Goal: Task Accomplishment & Management: Manage account settings

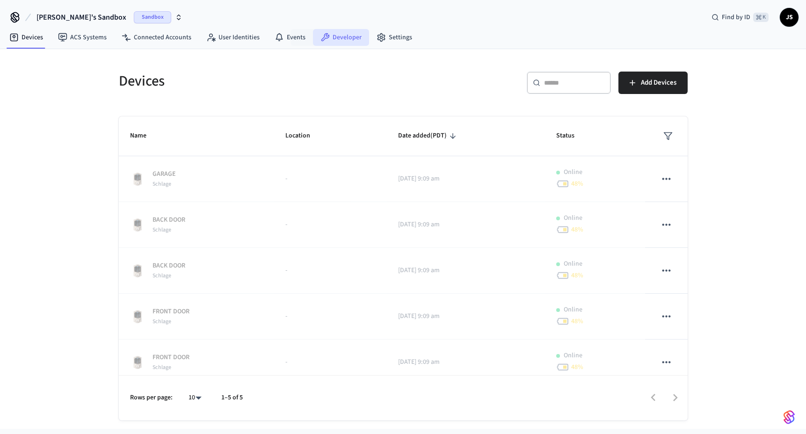
click at [313, 41] on link "Developer" at bounding box center [341, 37] width 56 height 17
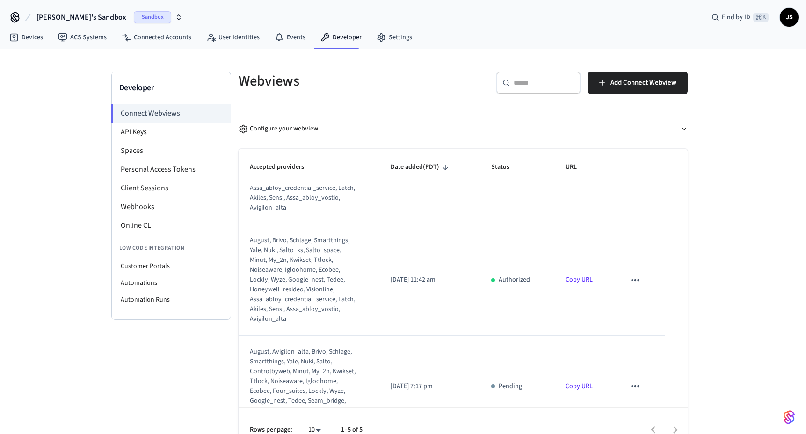
scroll to position [316, 0]
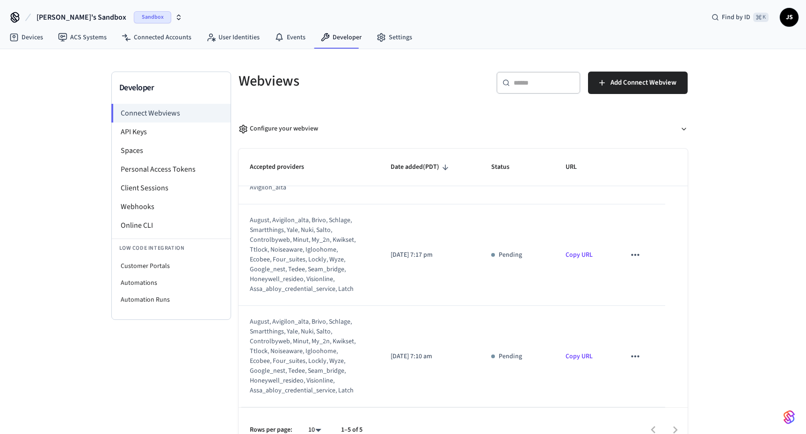
click at [634, 251] on icon "sticky table" at bounding box center [635, 255] width 12 height 12
click at [649, 276] on li "Delete" at bounding box center [654, 284] width 43 height 25
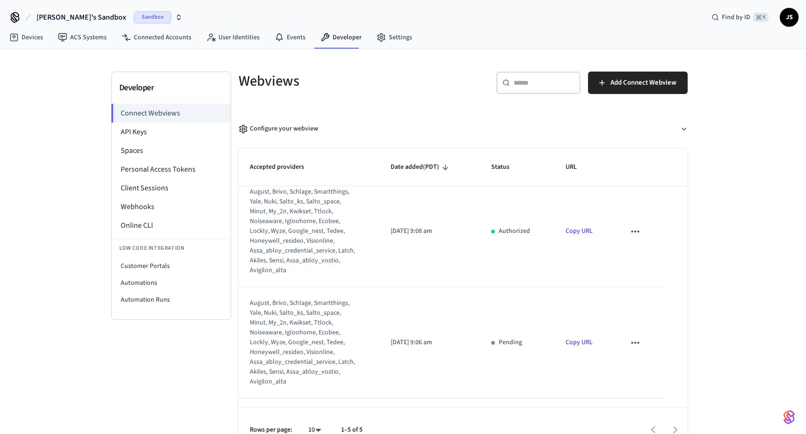
scroll to position [0, 0]
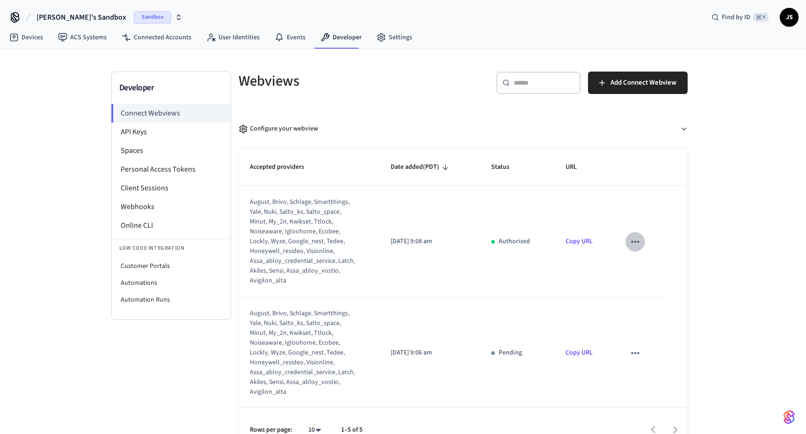
click at [640, 240] on icon "sticky table" at bounding box center [635, 242] width 12 height 12
click at [637, 271] on li "Delete" at bounding box center [654, 272] width 43 height 25
click at [636, 243] on icon "sticky table" at bounding box center [635, 242] width 12 height 12
click at [647, 271] on icon at bounding box center [643, 271] width 7 height 7
click at [636, 356] on icon "sticky table" at bounding box center [635, 353] width 12 height 12
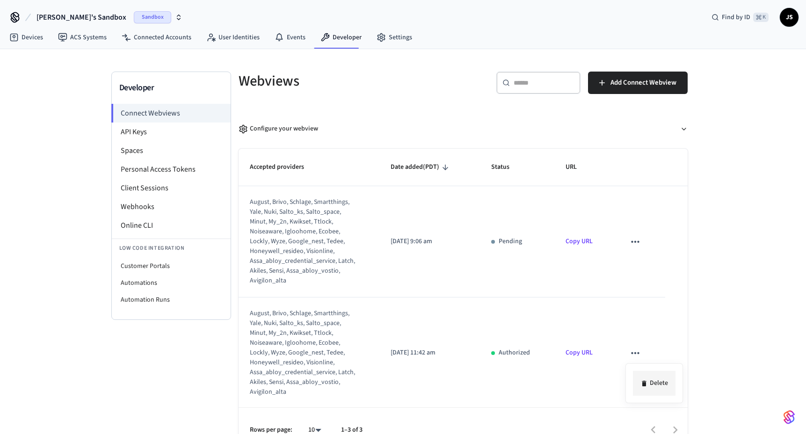
click at [649, 380] on li "Delete" at bounding box center [654, 383] width 43 height 25
click at [636, 245] on icon "sticky table" at bounding box center [635, 242] width 12 height 12
click at [650, 265] on li "Delete" at bounding box center [654, 272] width 43 height 25
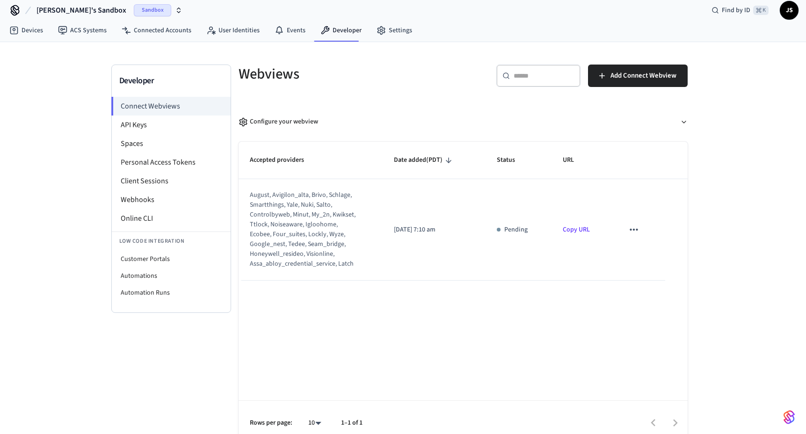
click at [636, 231] on icon "sticky table" at bounding box center [633, 230] width 8 height 2
click at [647, 250] on li "Delete" at bounding box center [652, 259] width 43 height 25
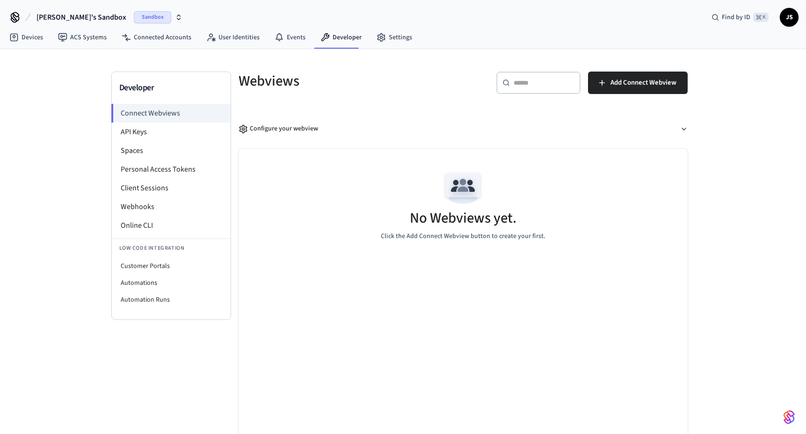
click at [134, 16] on span "Sandbox" at bounding box center [152, 17] width 37 height 12
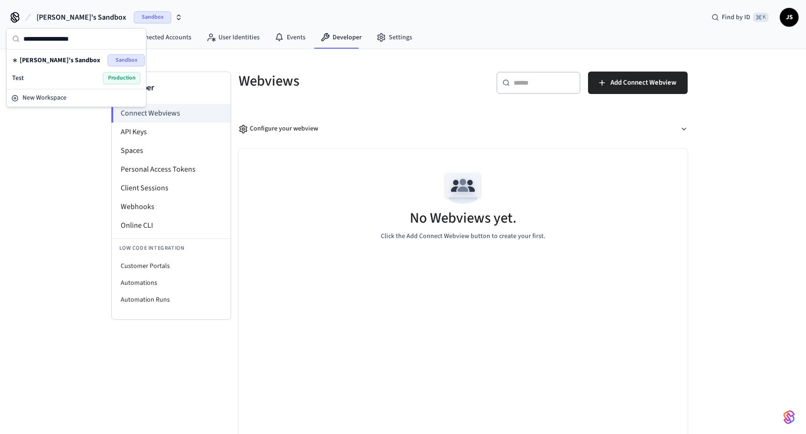
click at [116, 83] on span "Production" at bounding box center [121, 78] width 37 height 12
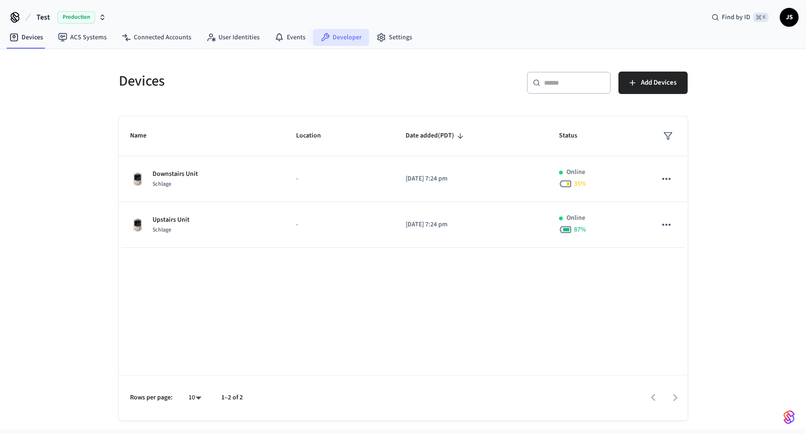
click at [328, 41] on link "Developer" at bounding box center [341, 37] width 56 height 17
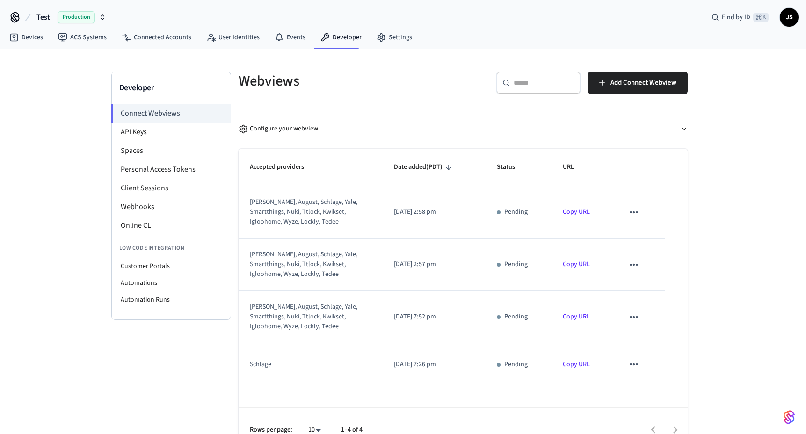
scroll to position [18, 0]
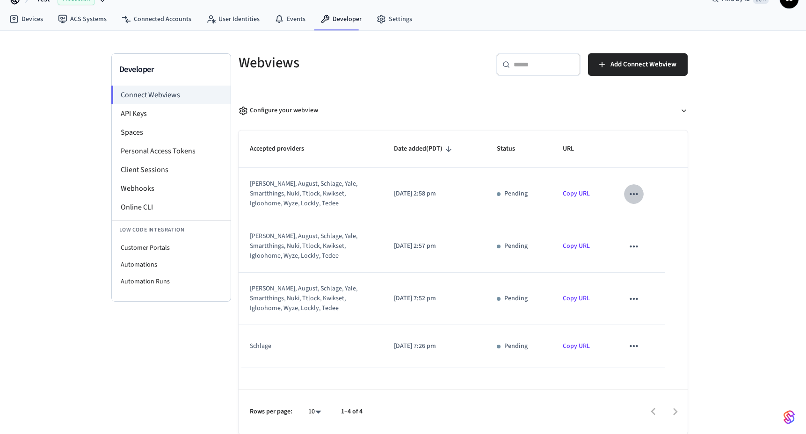
click at [637, 195] on icon "sticky table" at bounding box center [633, 194] width 8 height 2
click at [643, 226] on icon at bounding box center [642, 224] width 4 height 6
click at [634, 195] on icon "sticky table" at bounding box center [634, 194] width 12 height 12
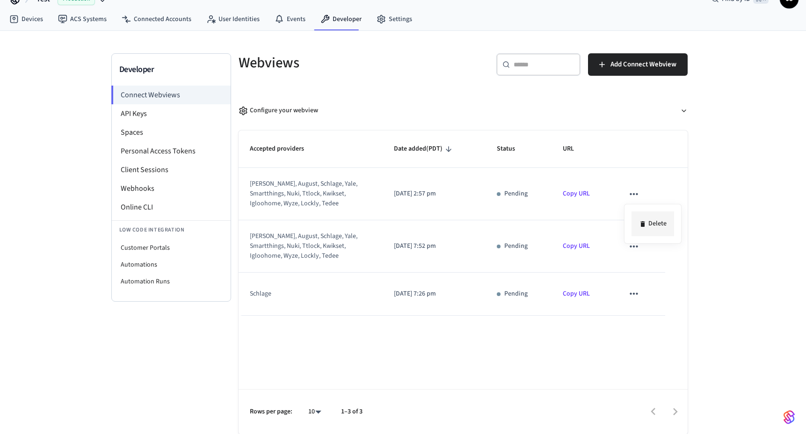
click at [642, 219] on li "Delete" at bounding box center [652, 223] width 43 height 25
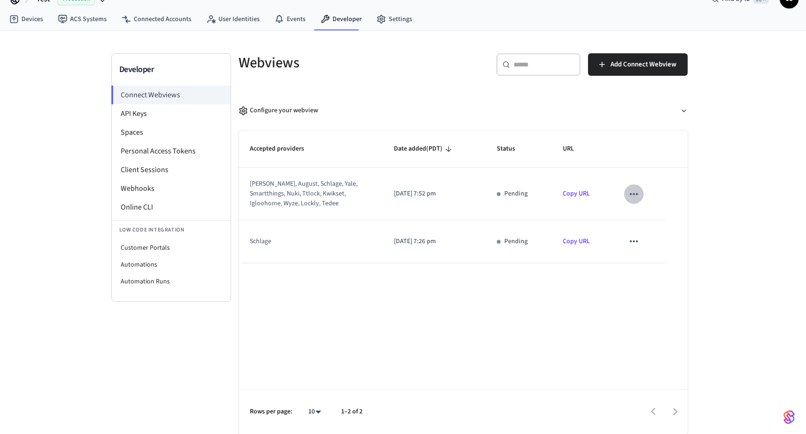
click at [635, 194] on icon "sticky table" at bounding box center [634, 194] width 12 height 12
click at [647, 224] on li "Delete" at bounding box center [652, 223] width 43 height 25
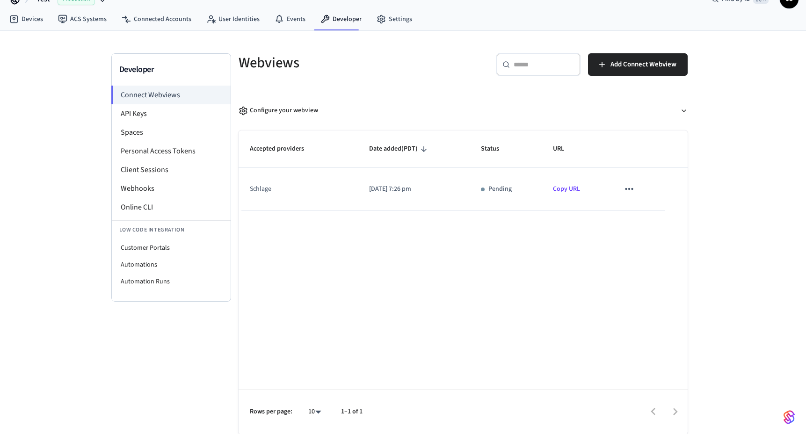
click at [634, 194] on icon "sticky table" at bounding box center [629, 189] width 12 height 12
click at [642, 210] on li "Delete" at bounding box center [648, 219] width 43 height 25
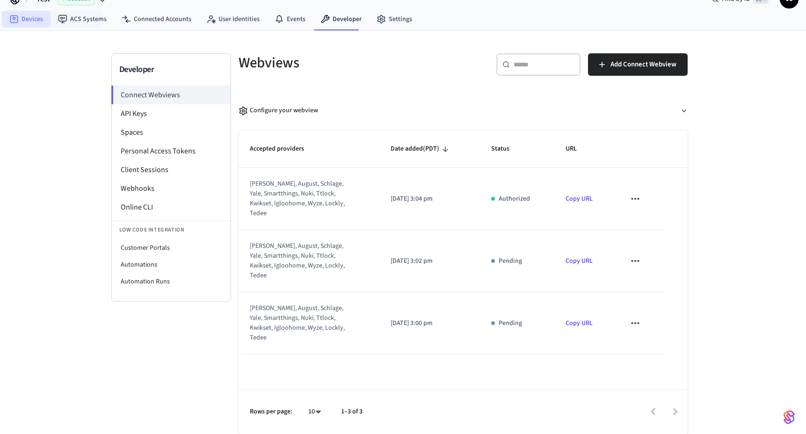
click at [32, 20] on link "Devices" at bounding box center [26, 19] width 49 height 17
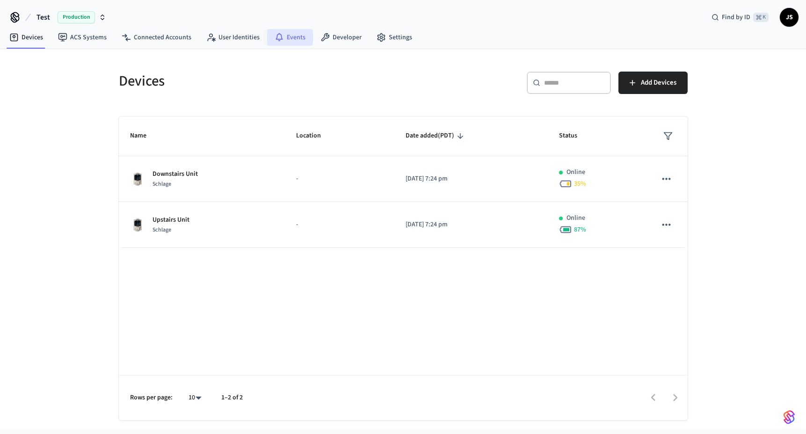
click at [280, 39] on link "Events" at bounding box center [290, 37] width 46 height 17
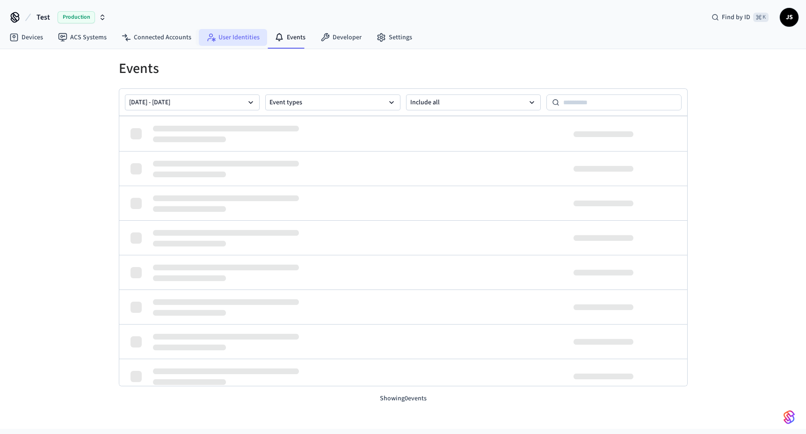
click at [236, 36] on link "User Identities" at bounding box center [233, 37] width 68 height 17
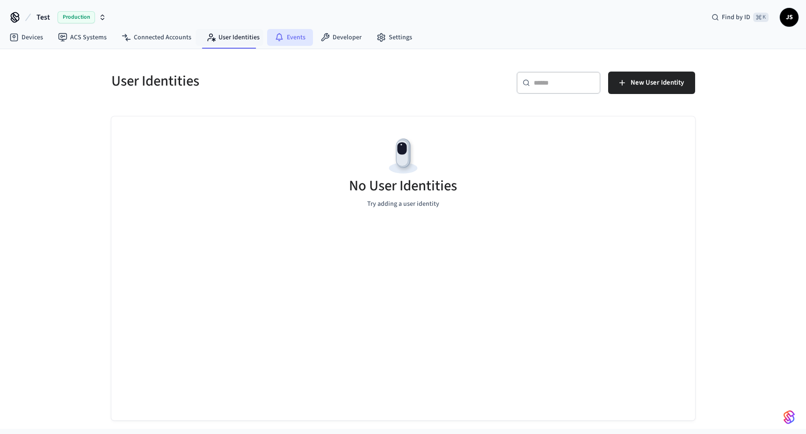
click at [277, 39] on icon at bounding box center [278, 36] width 7 height 7
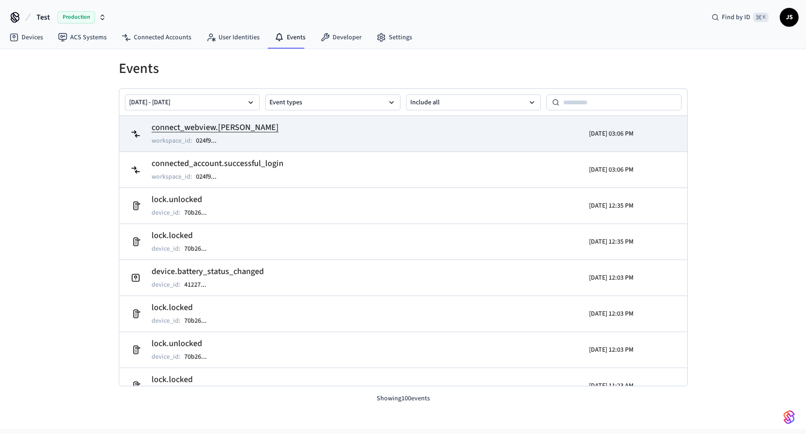
click at [251, 131] on h2 "connect_webview.login_succeeded" at bounding box center [215, 127] width 127 height 13
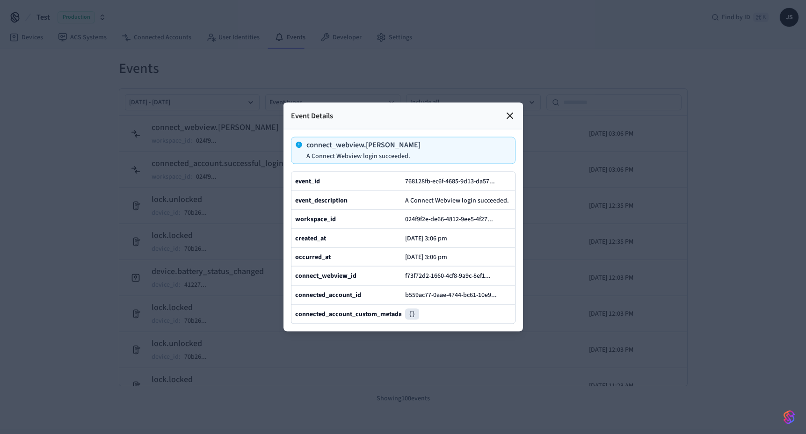
click at [266, 181] on div at bounding box center [403, 217] width 806 height 434
click at [261, 161] on div at bounding box center [403, 217] width 806 height 434
click at [514, 117] on icon at bounding box center [509, 115] width 11 height 11
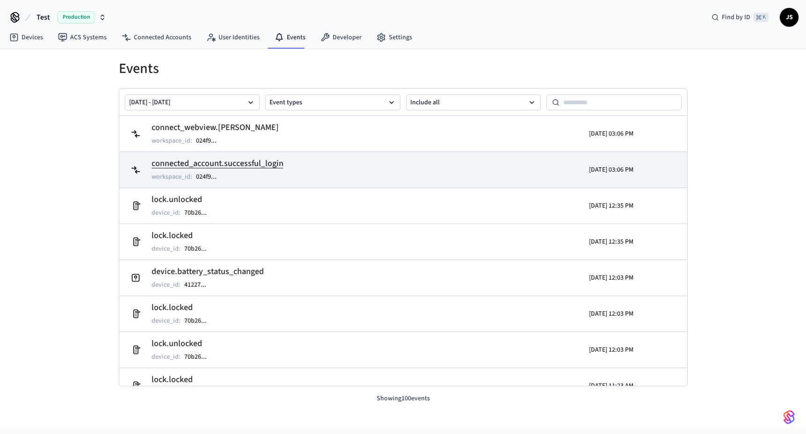
click at [260, 163] on h2 "connected_account.successful_login" at bounding box center [218, 163] width 132 height 13
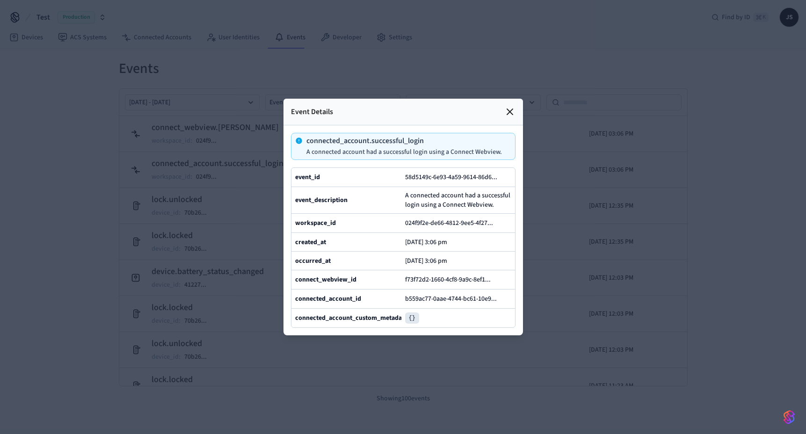
click at [508, 109] on icon at bounding box center [509, 111] width 11 height 11
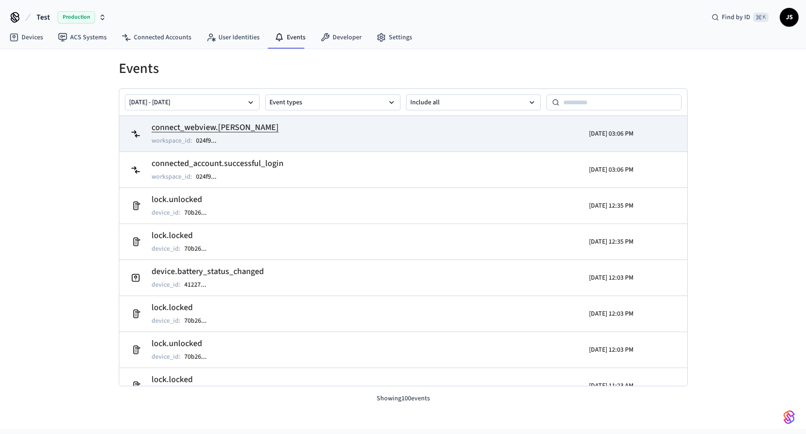
click at [219, 126] on h2 "connect_webview.login_succeeded" at bounding box center [215, 127] width 127 height 13
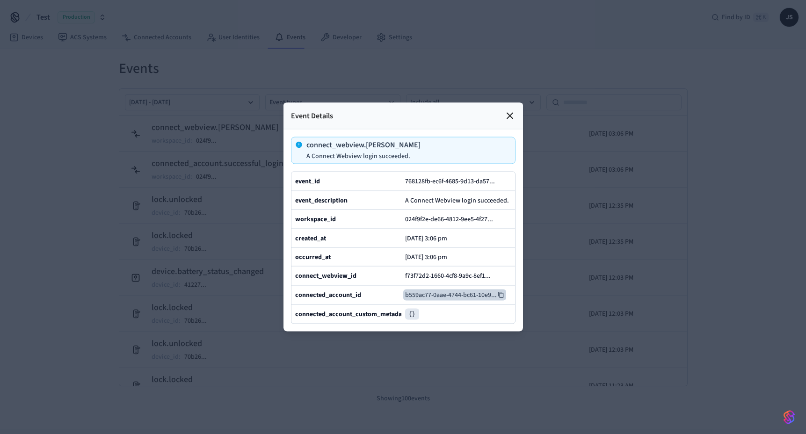
click at [432, 295] on button "b559ac77-0aae-4744-bc61-10e9 ..." at bounding box center [454, 294] width 103 height 11
click at [512, 118] on icon at bounding box center [509, 115] width 11 height 11
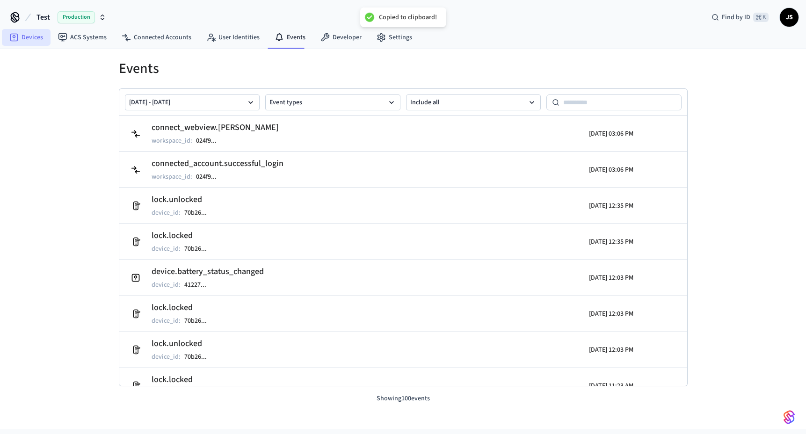
click at [31, 38] on link "Devices" at bounding box center [26, 37] width 49 height 17
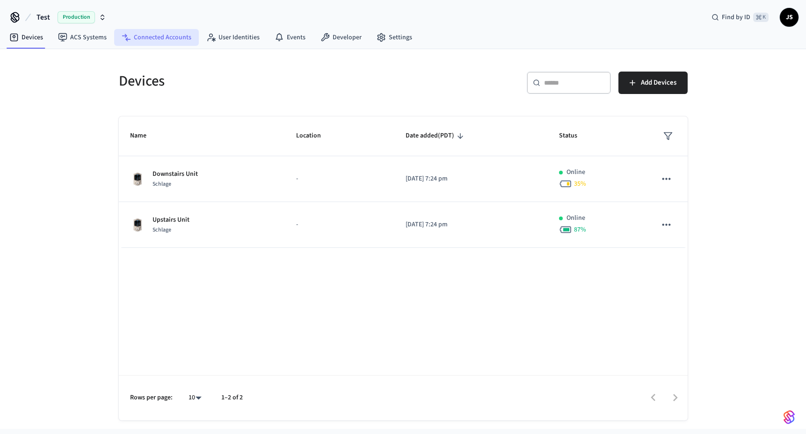
click at [152, 44] on link "Connected Accounts" at bounding box center [156, 37] width 85 height 17
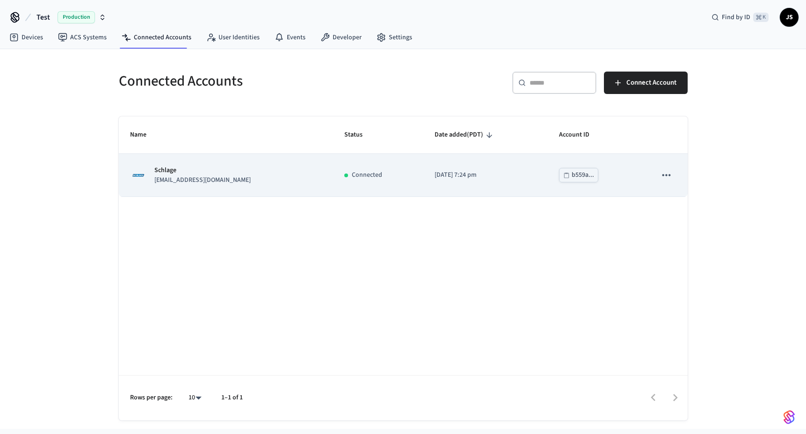
click at [239, 180] on div "Schlage johnstu32@gmail.com" at bounding box center [226, 176] width 192 height 20
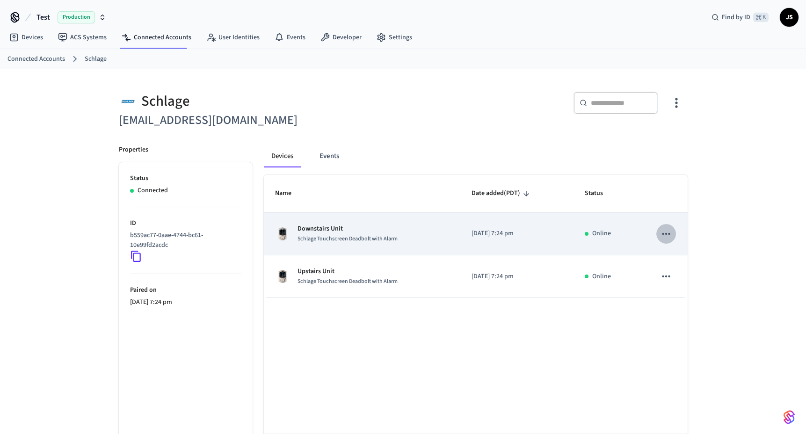
click at [668, 233] on icon "sticky table" at bounding box center [666, 234] width 12 height 12
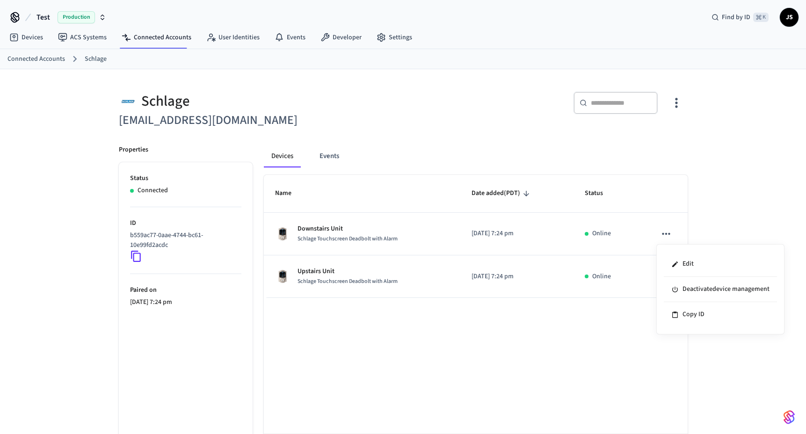
click at [710, 173] on div at bounding box center [403, 217] width 806 height 434
click at [338, 159] on button "Events" at bounding box center [329, 156] width 35 height 22
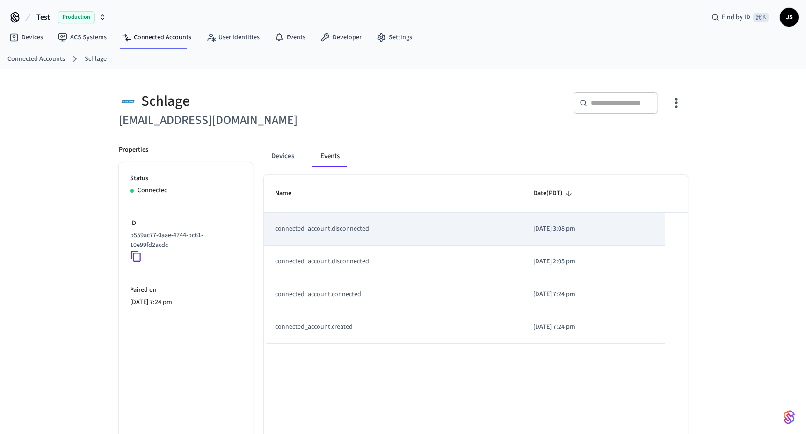
click at [326, 229] on td "connected_account.disconnected" at bounding box center [393, 229] width 258 height 33
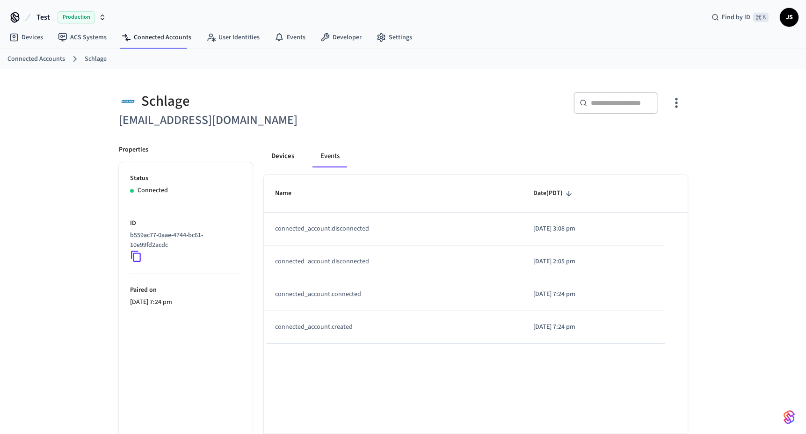
click at [287, 156] on button "Devices" at bounding box center [283, 156] width 38 height 22
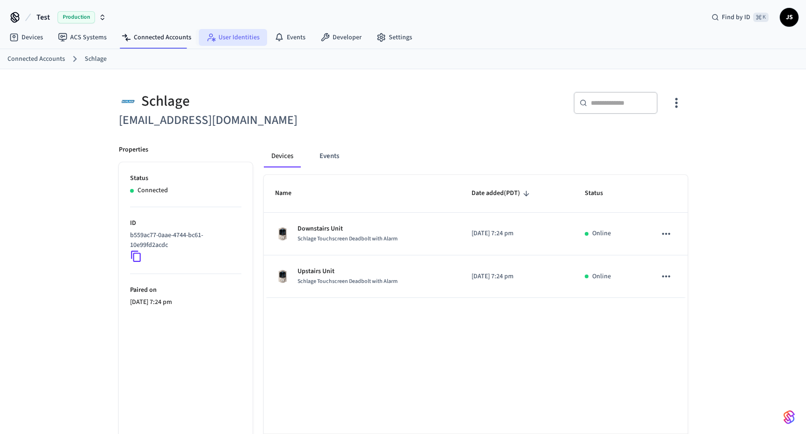
click at [227, 41] on link "User Identities" at bounding box center [233, 37] width 68 height 17
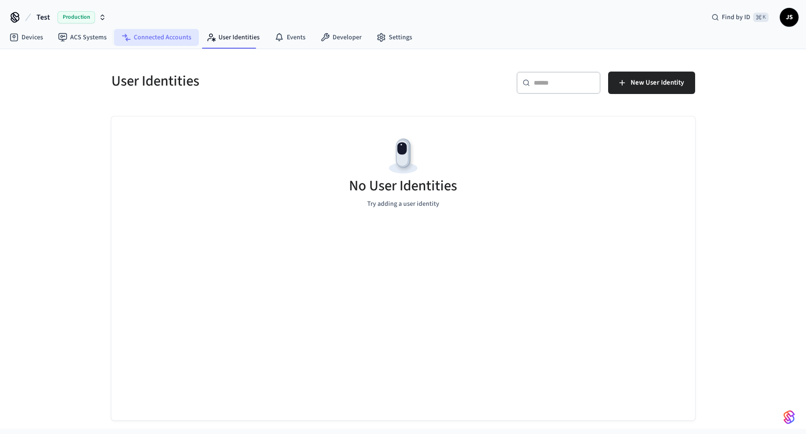
click at [152, 32] on link "Connected Accounts" at bounding box center [156, 37] width 85 height 17
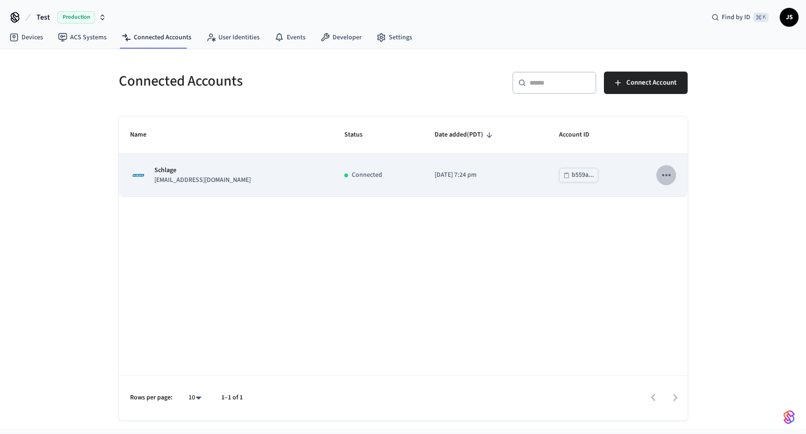
click at [664, 175] on icon "sticky table" at bounding box center [666, 175] width 12 height 12
